Goal: Task Accomplishment & Management: Manage account settings

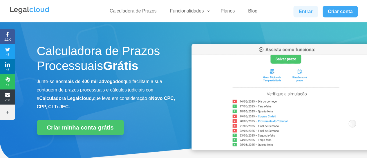
drag, startPoint x: 300, startPoint y: 13, endPoint x: 298, endPoint y: 10, distance: 3.7
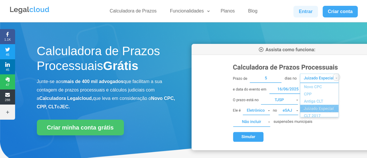
click at [300, 13] on link "Entrar" at bounding box center [305, 12] width 24 height 12
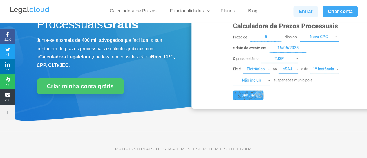
scroll to position [29, 0]
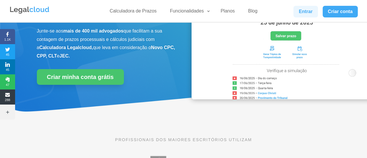
click at [308, 8] on link "Entrar" at bounding box center [305, 12] width 24 height 12
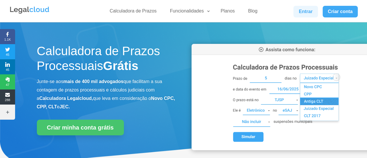
click at [302, 15] on link "Entrar" at bounding box center [305, 12] width 24 height 12
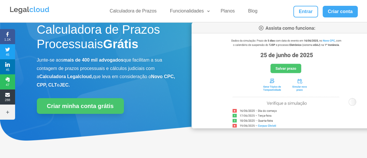
scroll to position [29, 0]
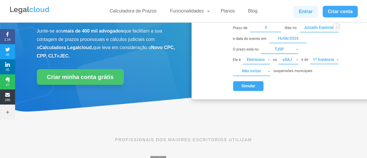
click at [304, 10] on link "Entrar" at bounding box center [305, 12] width 24 height 12
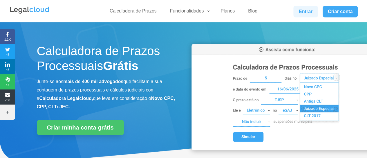
click at [307, 13] on link "Entrar" at bounding box center [305, 12] width 24 height 12
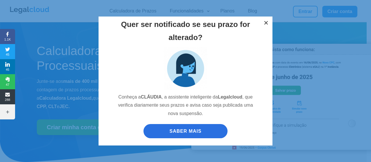
click at [264, 25] on button "×" at bounding box center [266, 23] width 13 height 13
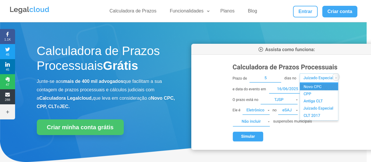
click at [309, 14] on div "Quer ser notificado se seu prazo for alterado? Conheça a [PERSON_NAME] , a assi…" at bounding box center [185, 81] width 367 height 140
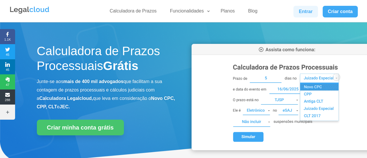
click at [307, 10] on link "Entrar" at bounding box center [305, 12] width 24 height 12
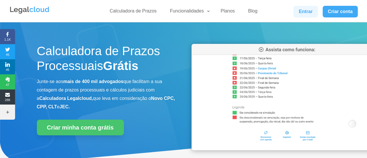
click at [302, 10] on link "Entrar" at bounding box center [305, 12] width 24 height 12
